Goal: Task Accomplishment & Management: Contribute content

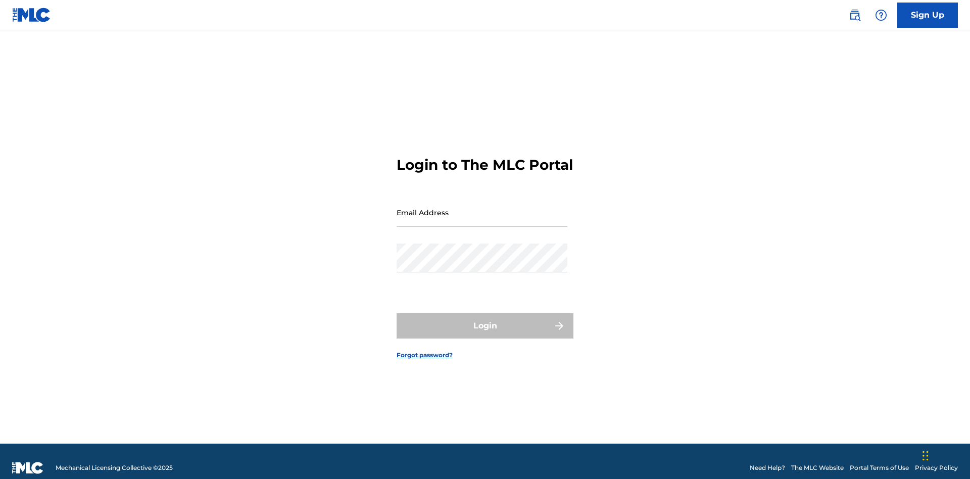
scroll to position [13, 0]
click at [482, 208] on input "Email Address" at bounding box center [482, 212] width 171 height 29
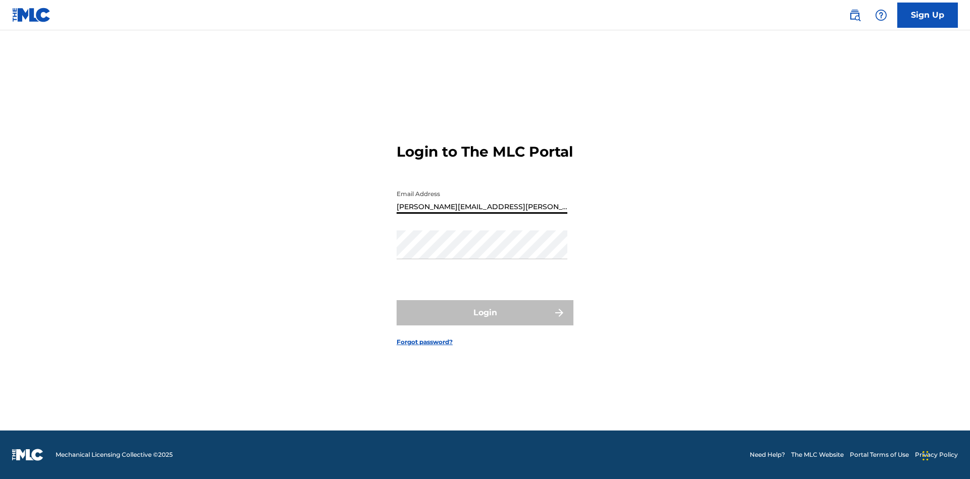
type input "Krystal.Ribble@themlc.com"
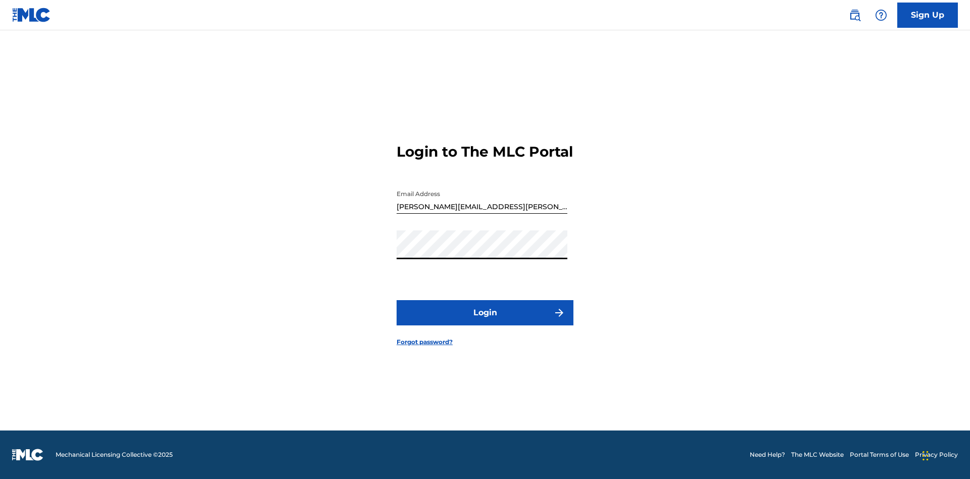
click at [485, 321] on button "Login" at bounding box center [485, 312] width 177 height 25
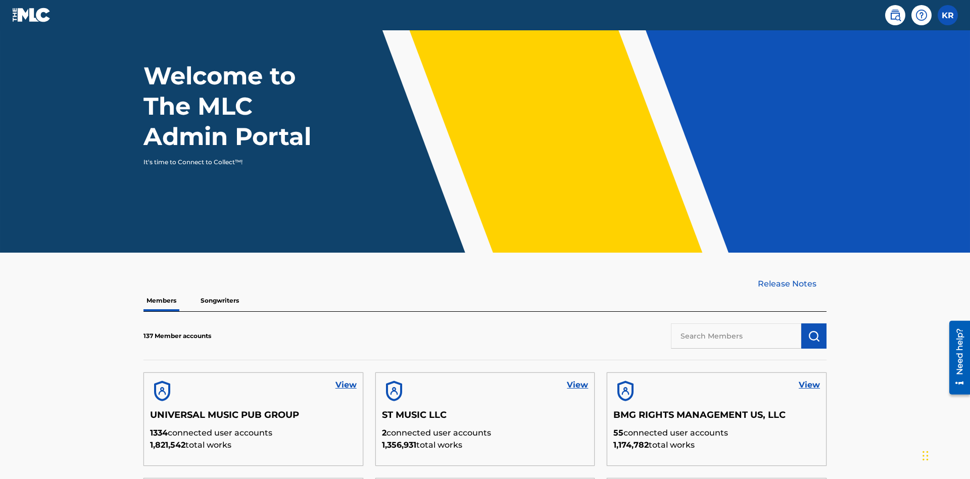
click at [736, 323] on input "text" at bounding box center [736, 335] width 130 height 25
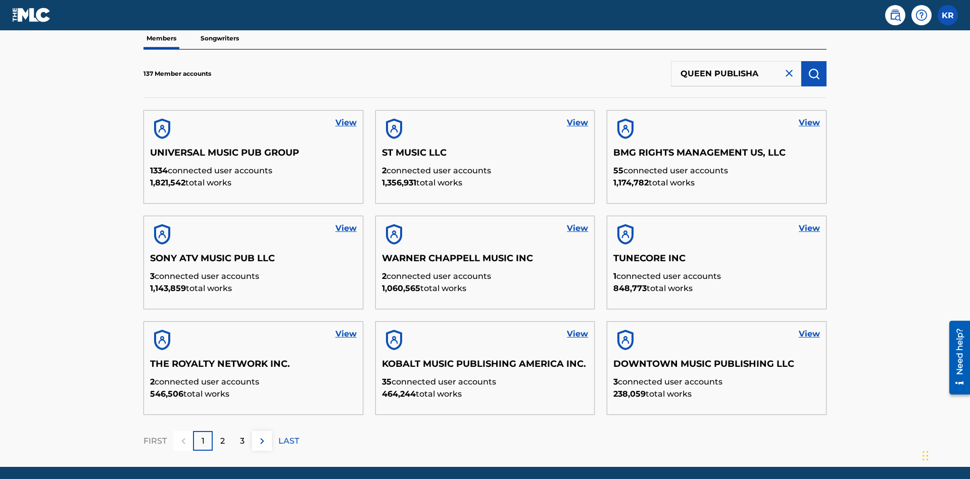
type input "QUEEN PUBLISHA"
click at [814, 68] on img "submit" at bounding box center [814, 74] width 12 height 12
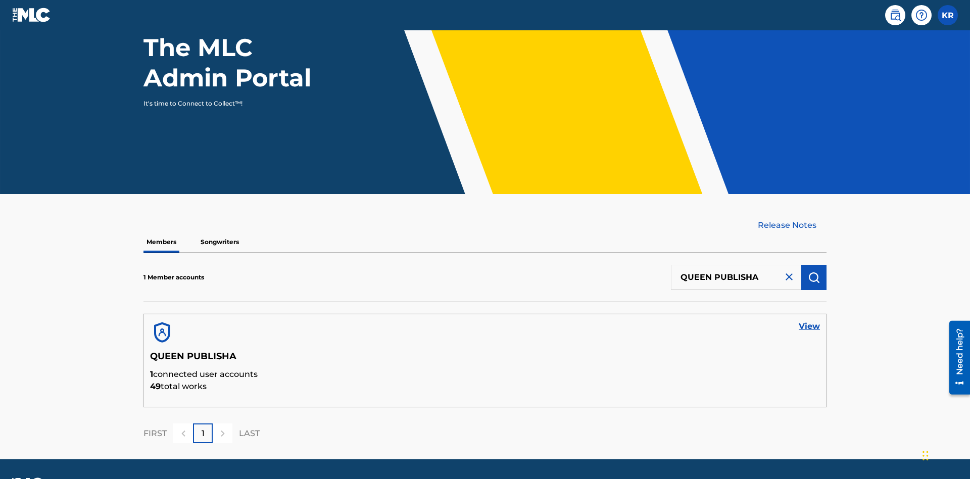
click at [810, 320] on link "View" at bounding box center [809, 326] width 21 height 12
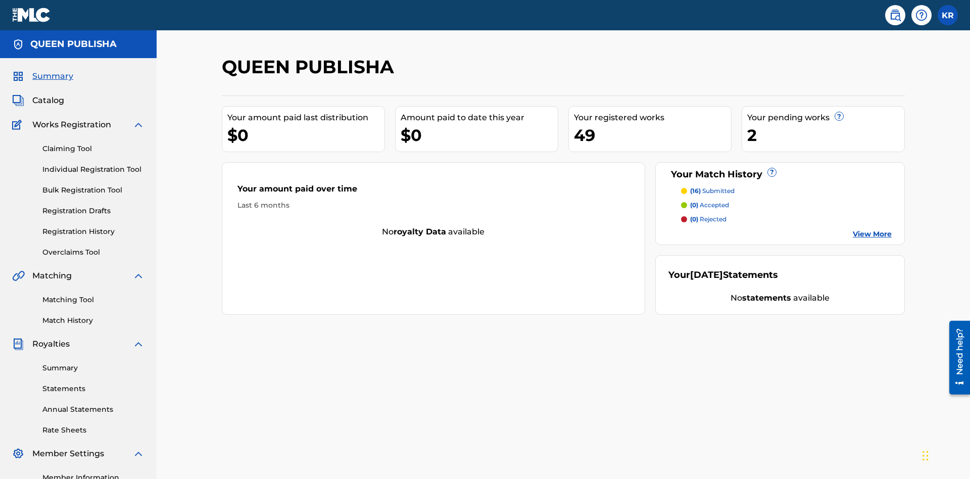
click at [48, 94] on span "Catalog" at bounding box center [48, 100] width 32 height 12
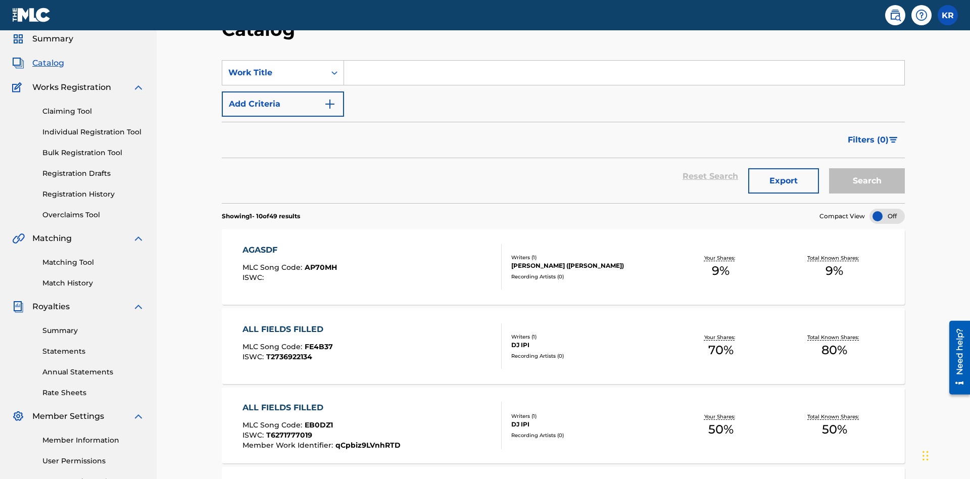
click at [624, 73] on input "Search Form" at bounding box center [624, 73] width 560 height 24
type input "ALL FIELDS FILLED"
click at [867, 168] on button "Search" at bounding box center [867, 180] width 76 height 25
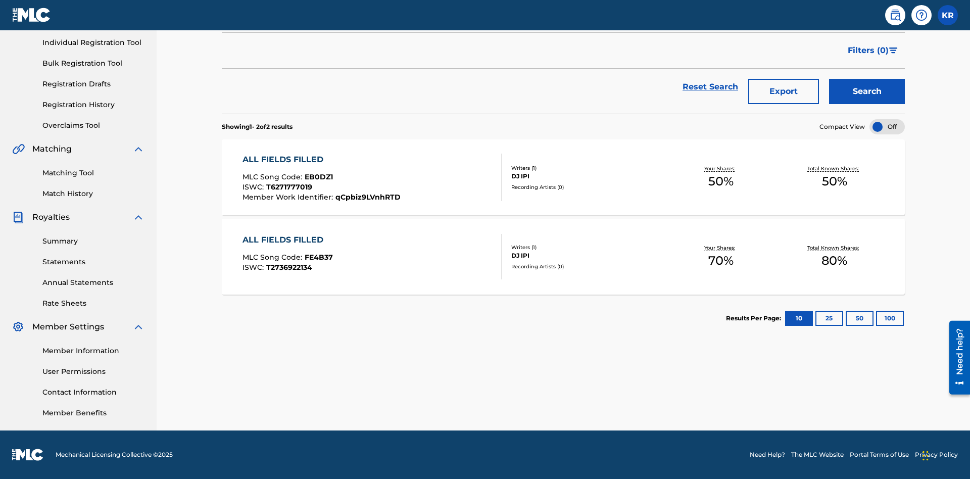
click at [317, 177] on span "EB0DZ1" at bounding box center [319, 176] width 28 height 9
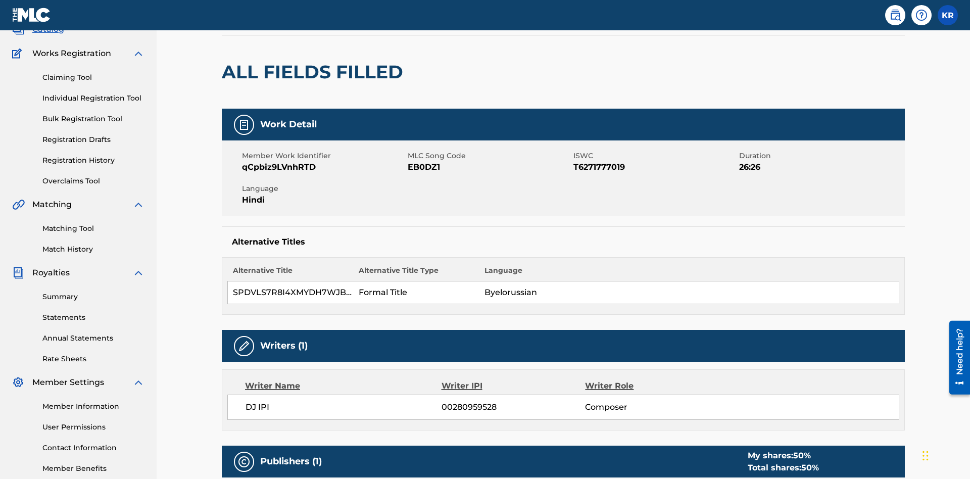
scroll to position [5, 0]
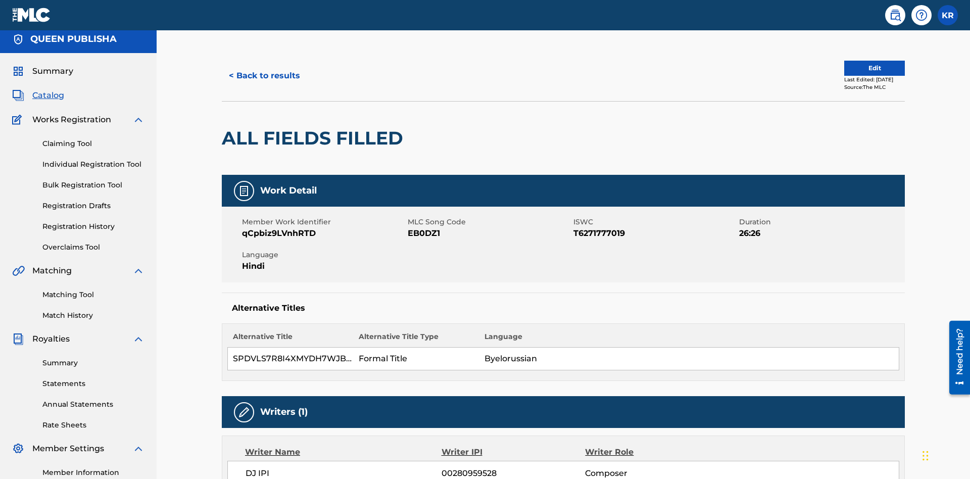
click at [863, 68] on button "Edit" at bounding box center [874, 68] width 61 height 15
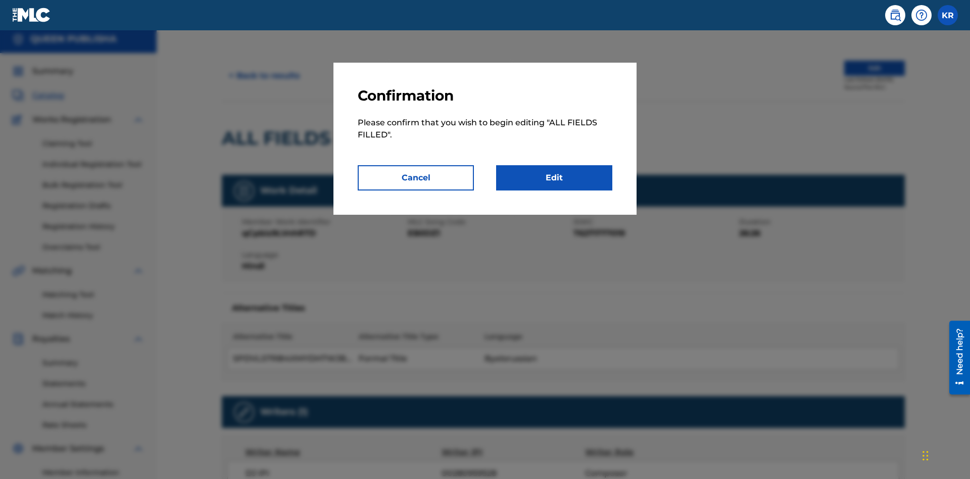
click at [554, 178] on link "Edit" at bounding box center [554, 177] width 116 height 25
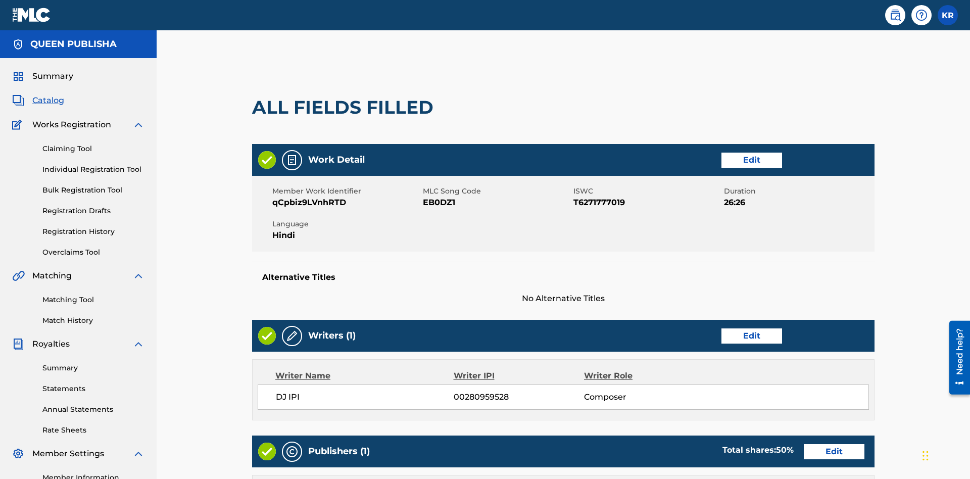
click at [722, 153] on link "Edit" at bounding box center [752, 160] width 61 height 15
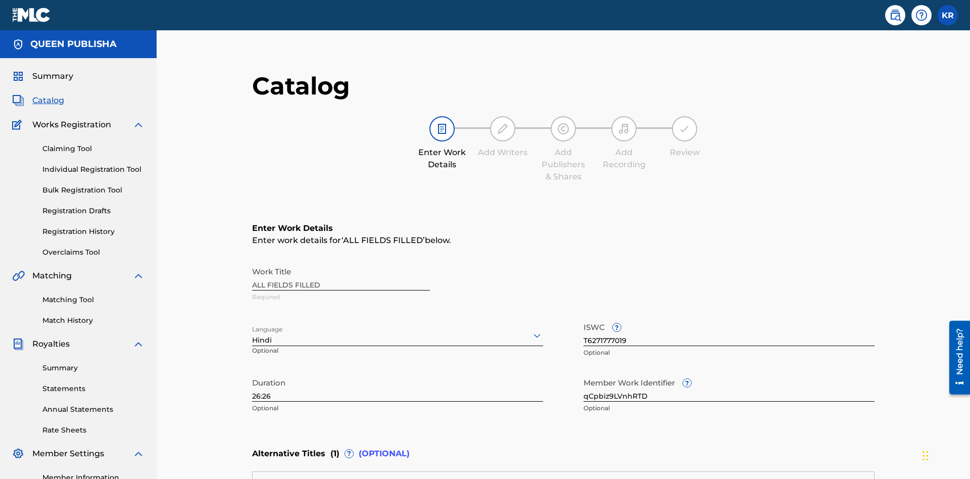
click at [252, 373] on input "26:26" at bounding box center [397, 387] width 291 height 29
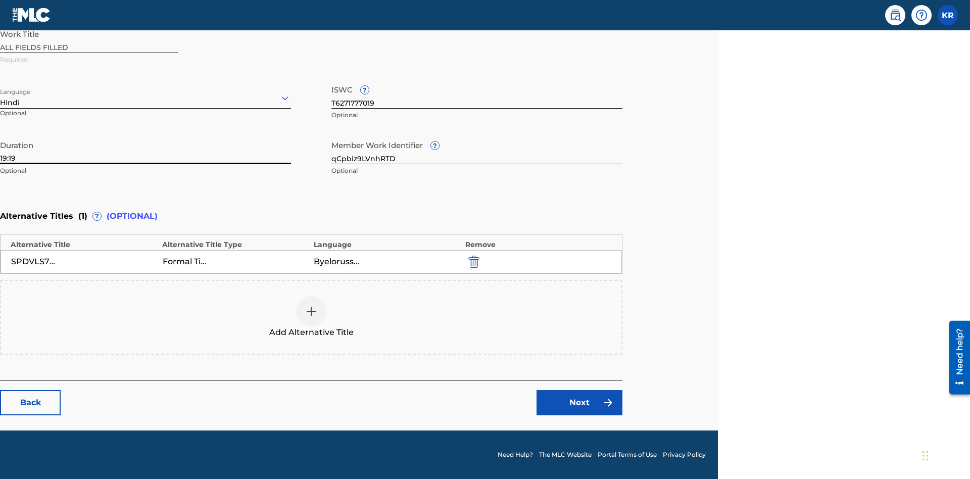
type input "19:19"
click at [285, 98] on icon at bounding box center [285, 98] width 12 height 12
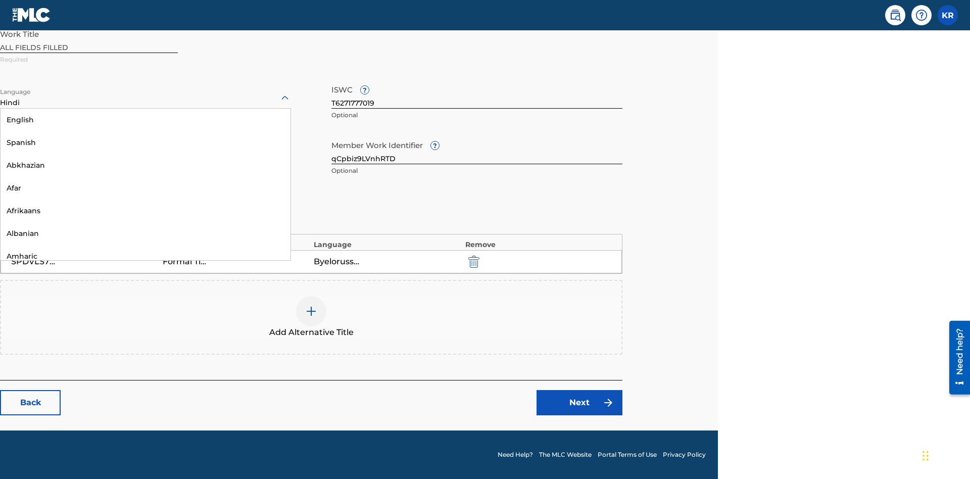
scroll to position [970, 0]
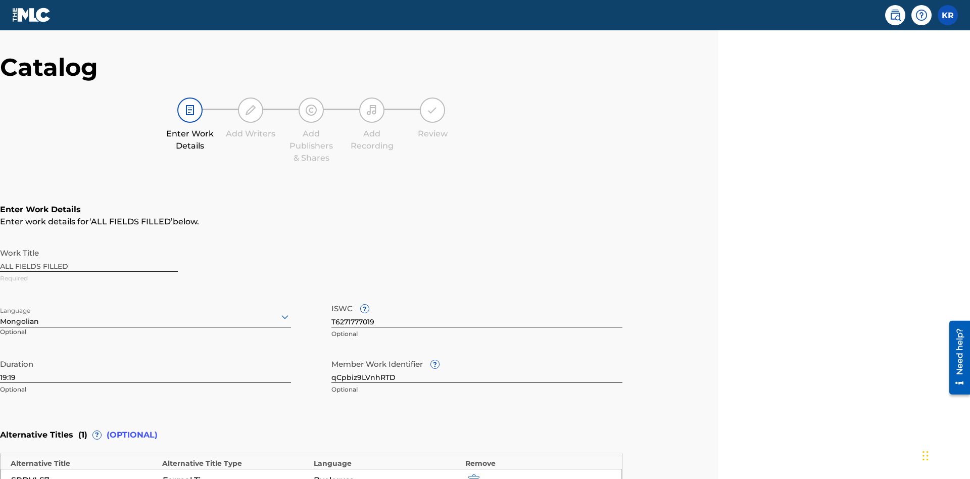
scroll to position [238, 252]
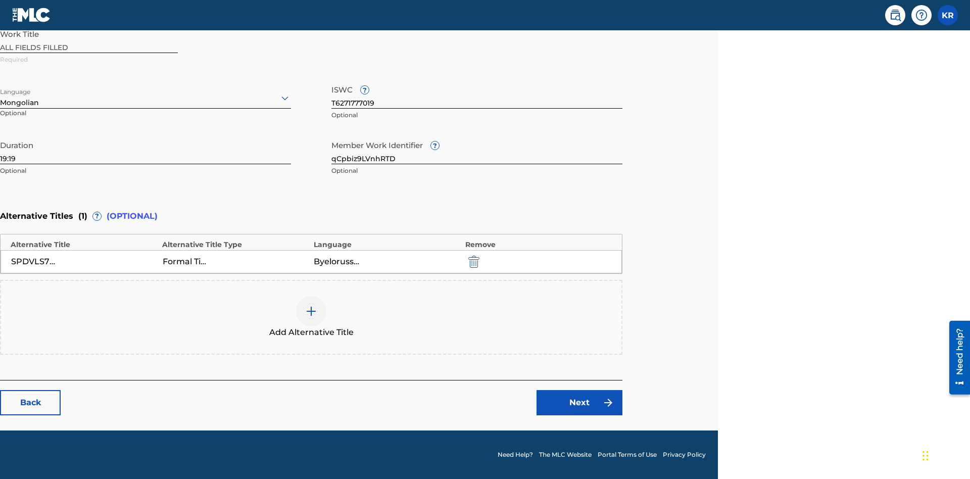
click at [477, 150] on input "qCpbiz9LVnhRTD" at bounding box center [476, 149] width 291 height 29
type input "tAYvSDmfYasGtu"
click at [477, 94] on input "T6271777019" at bounding box center [476, 94] width 291 height 29
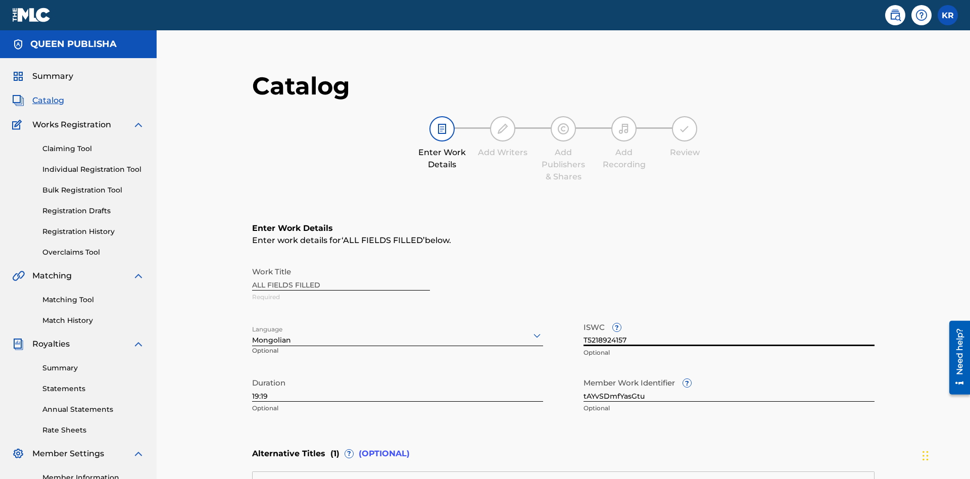
scroll to position [238, 0]
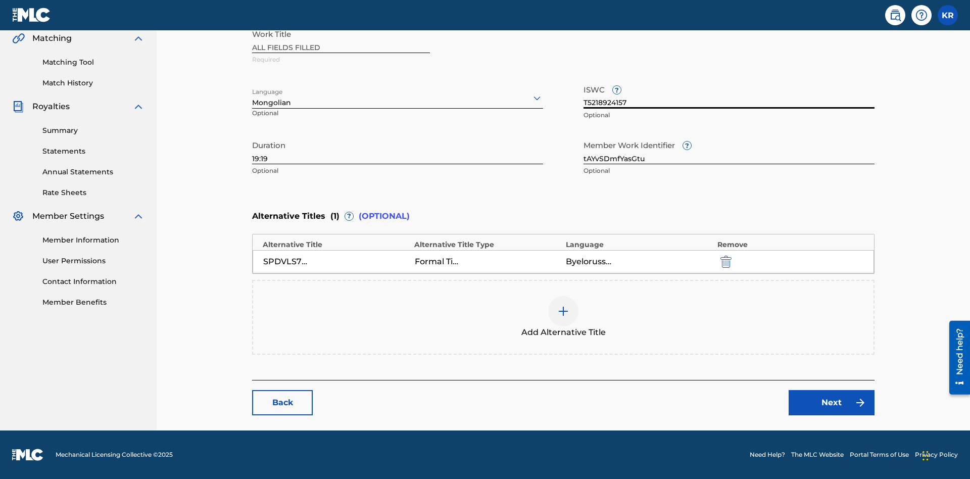
type input "T5218924157"
click at [721, 261] on img "submit" at bounding box center [726, 262] width 11 height 12
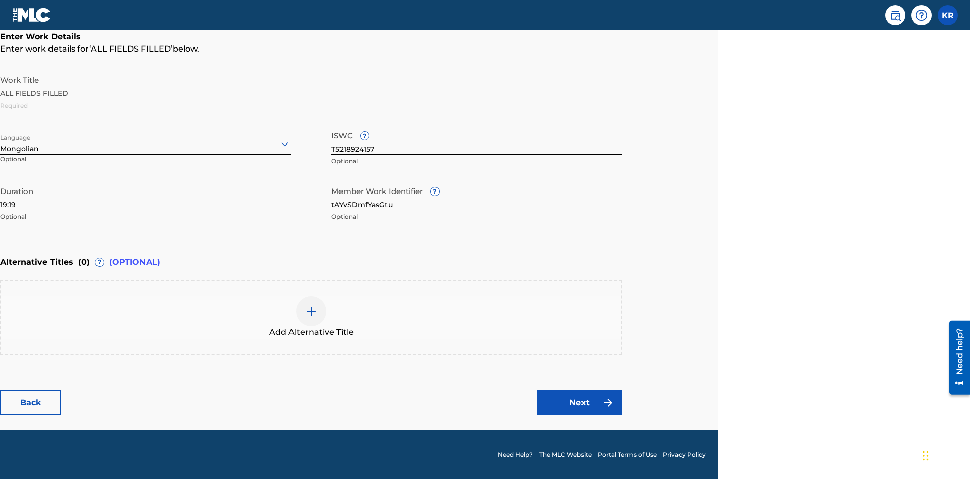
click at [311, 317] on img at bounding box center [311, 311] width 12 height 12
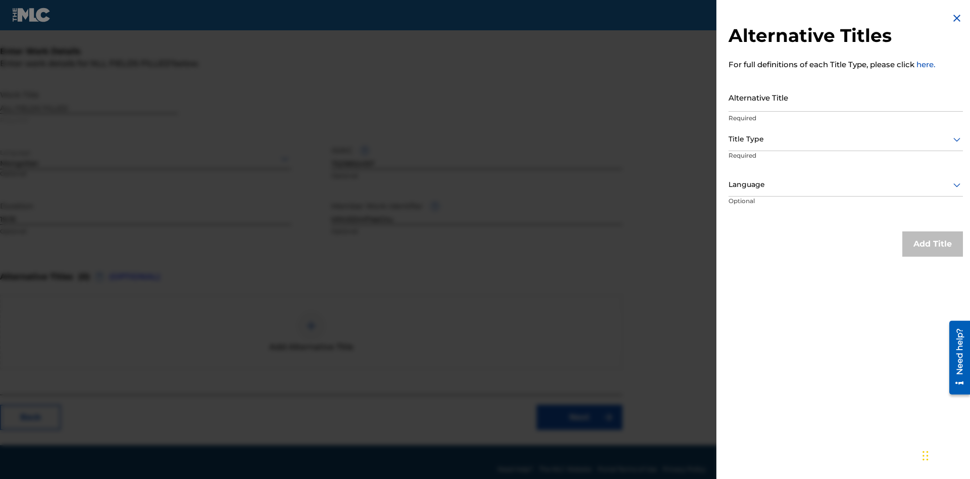
click at [846, 97] on input "Alternative Title" at bounding box center [846, 97] width 234 height 29
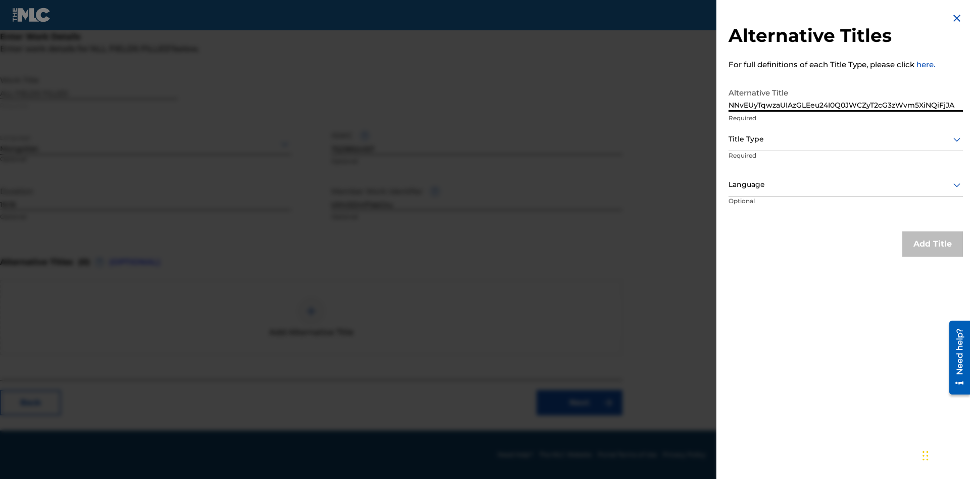
type input "NNvEUyTqwzaUIAzGLEeu24I0Q0JWCZyT2cG3zWvm5XiNQiFjJA"
click at [846, 139] on div at bounding box center [846, 139] width 234 height 13
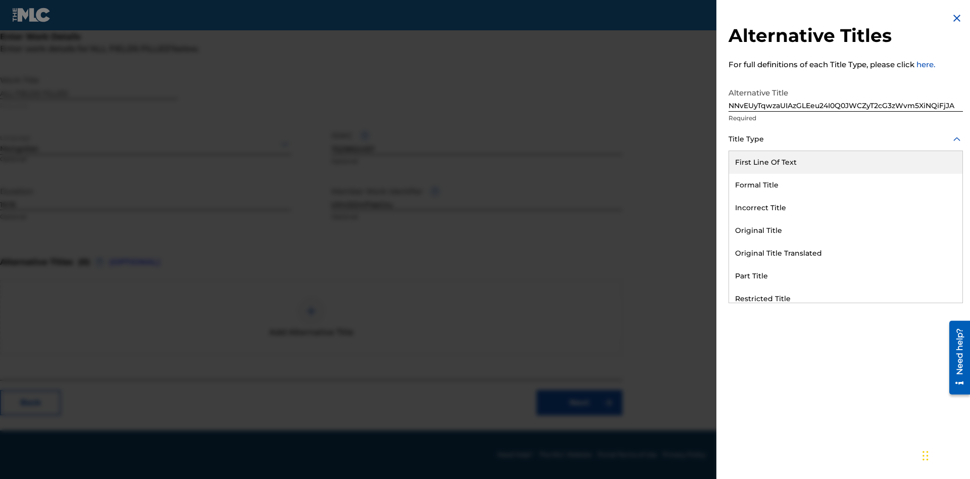
click at [846, 310] on div "Extra Search Title" at bounding box center [845, 321] width 233 height 23
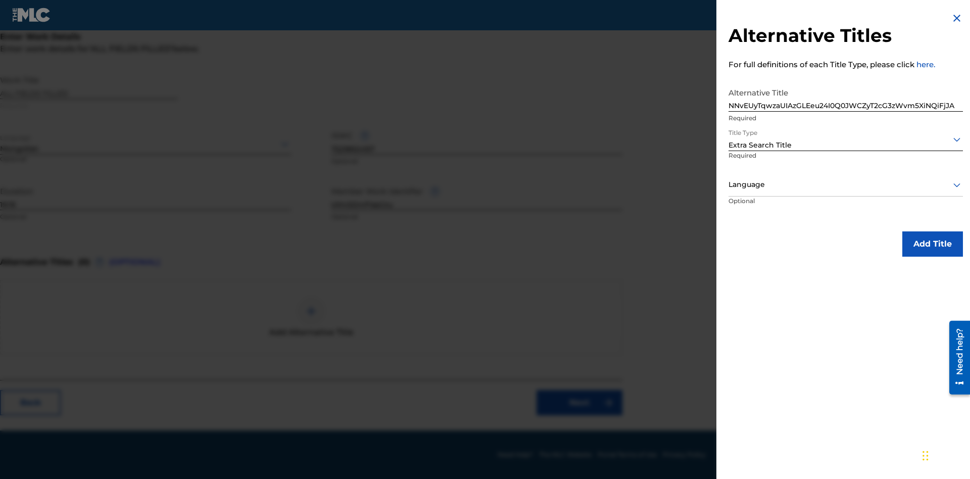
click at [846, 184] on div at bounding box center [846, 184] width 234 height 13
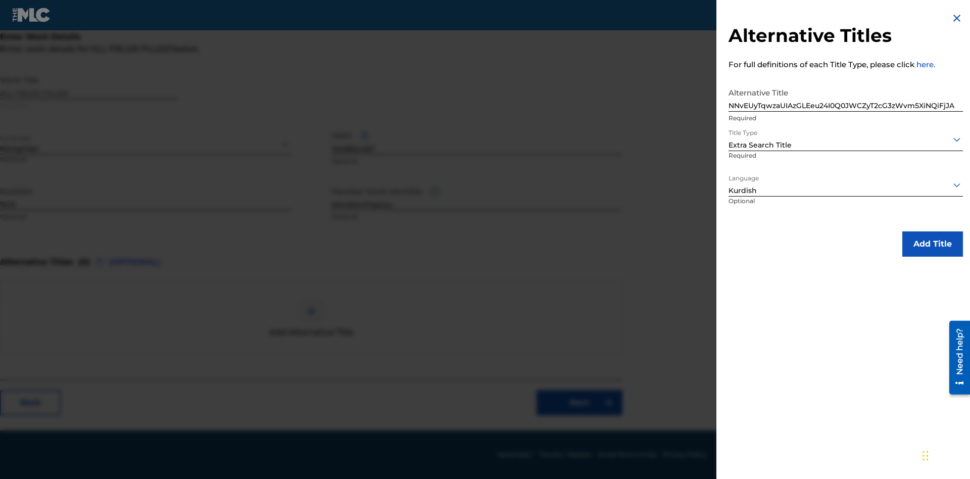
click at [933, 244] on button "Add Title" at bounding box center [933, 243] width 61 height 25
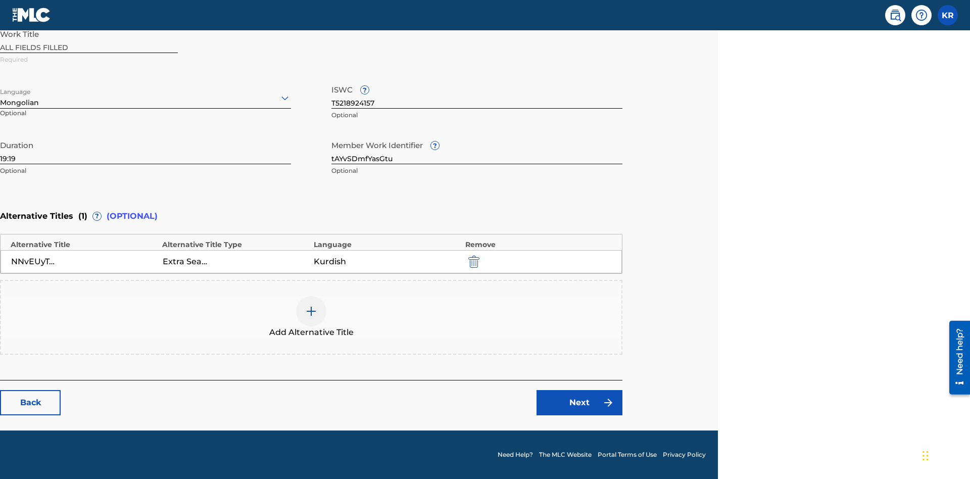
click at [580, 403] on link "Next" at bounding box center [580, 402] width 86 height 25
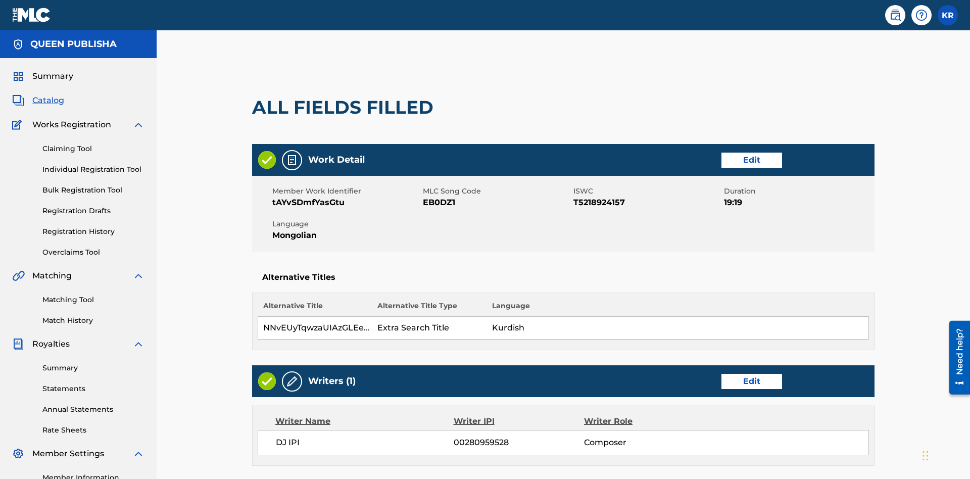
click at [722, 374] on link "Edit" at bounding box center [752, 381] width 61 height 15
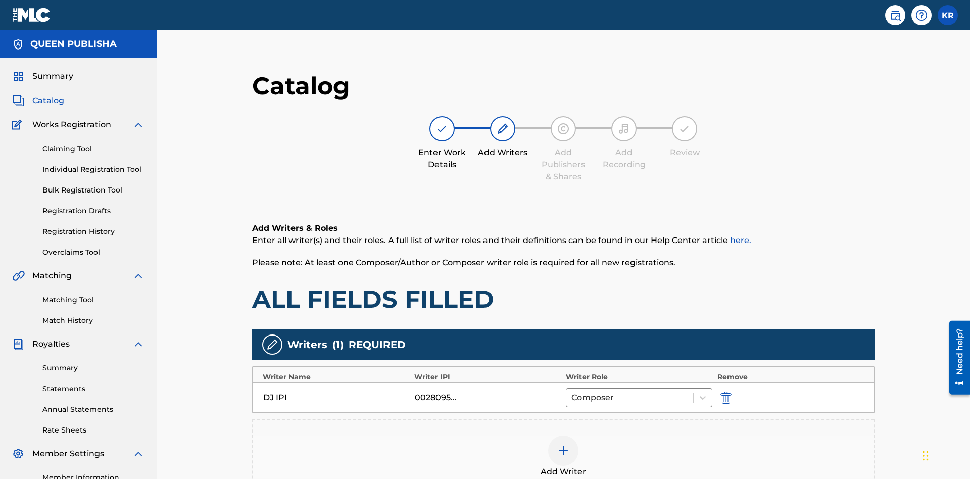
click at [721, 392] on img "submit" at bounding box center [726, 398] width 11 height 12
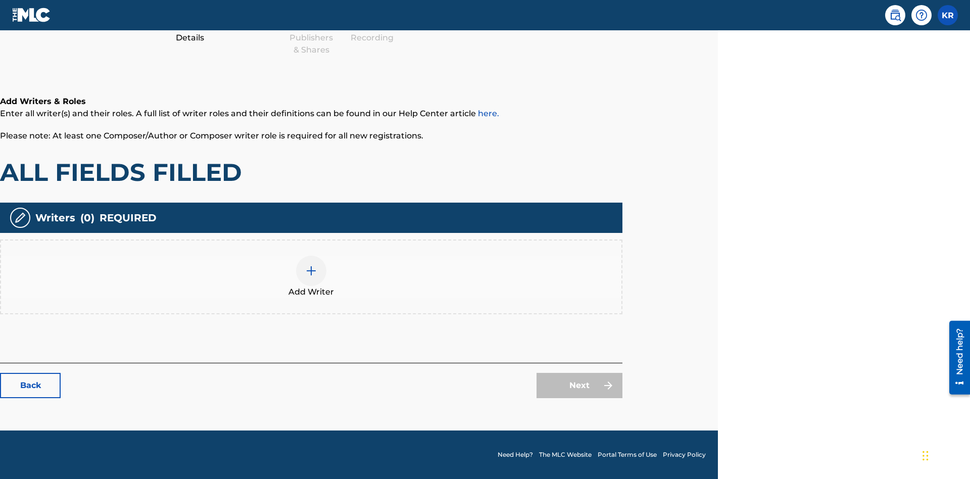
click at [311, 276] on img at bounding box center [311, 271] width 12 height 12
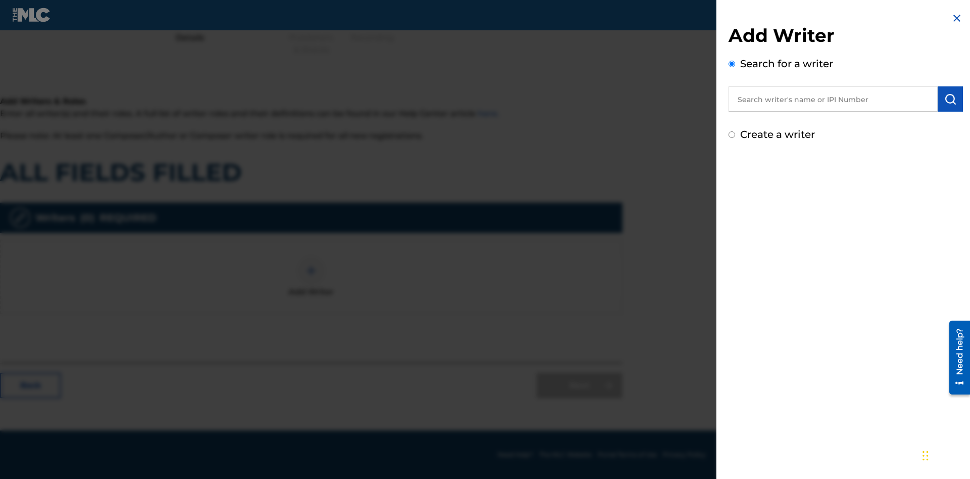
click at [732, 135] on input "Create a writer" at bounding box center [732, 134] width 7 height 7
radio input "false"
radio input "true"
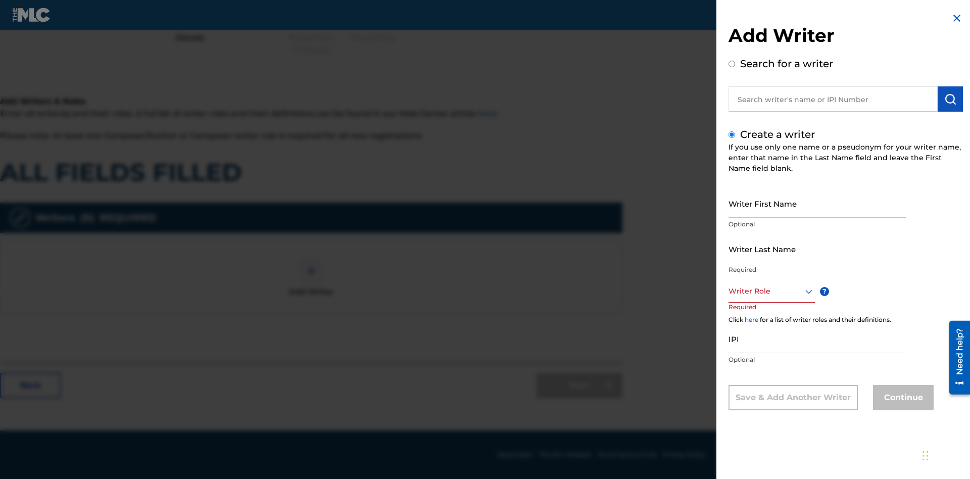
click at [818, 203] on input "Writer First Name" at bounding box center [818, 203] width 178 height 29
type input "Q3ZoWu7v8hLuwXZR4idF5fLMV"
click at [818, 249] on input "Writer Last Name" at bounding box center [818, 248] width 178 height 29
type input "vqXAoUsMajN7a1aPwhi2MO4Mm"
click at [771, 291] on div at bounding box center [772, 291] width 86 height 13
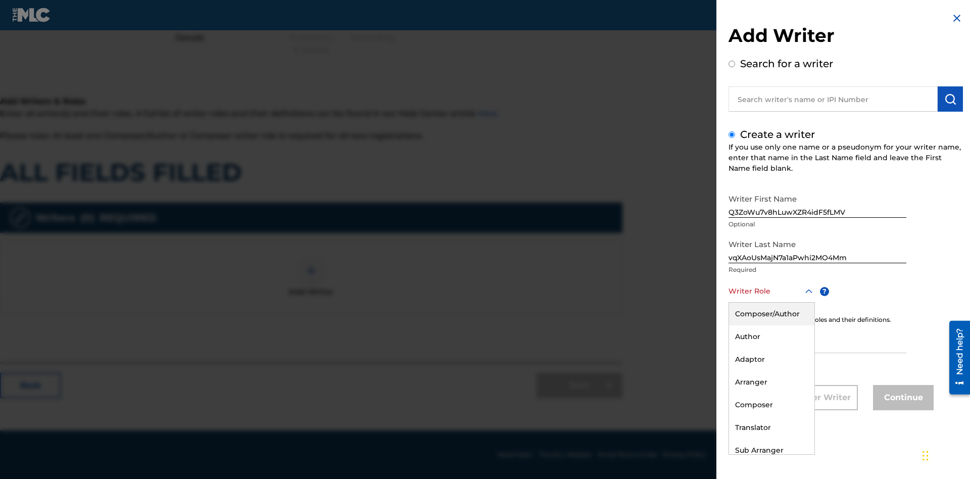
click at [771, 405] on div "Composer" at bounding box center [771, 405] width 85 height 23
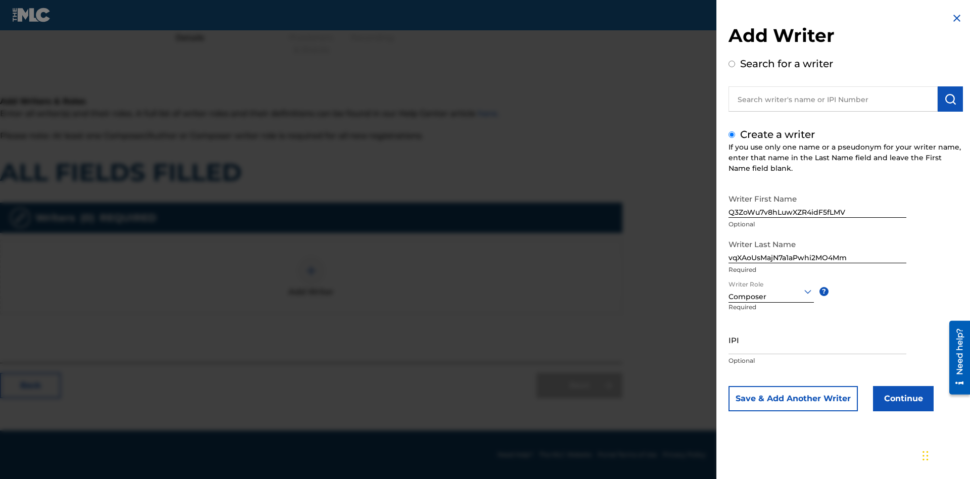
click at [818, 340] on input "IPI" at bounding box center [818, 339] width 178 height 29
type input "51041361459"
click at [902, 399] on button "Continue" at bounding box center [903, 398] width 61 height 25
